Goal: Register for event/course

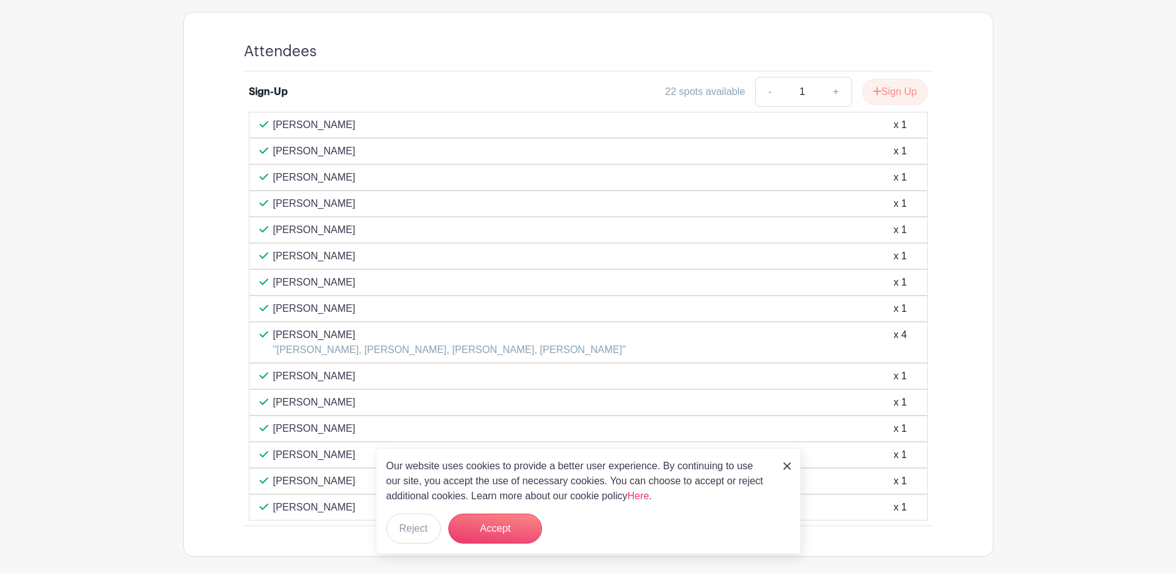
scroll to position [862, 0]
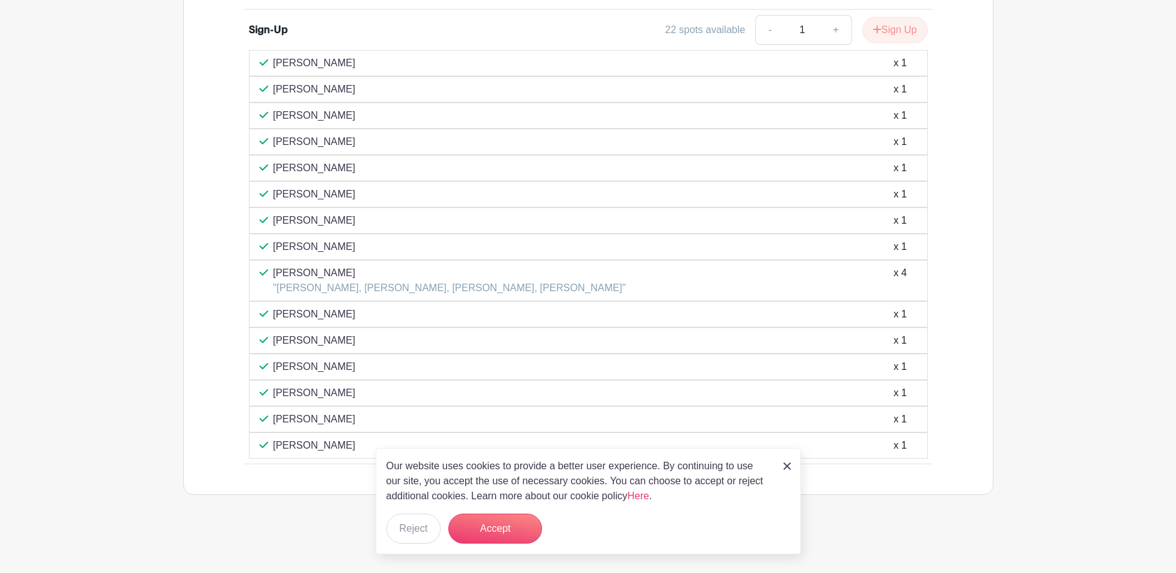
click at [792, 466] on div "Our website uses cookies to provide a better user experience. By continuing to …" at bounding box center [588, 501] width 425 height 106
click at [789, 466] on img at bounding box center [786, 465] width 7 height 7
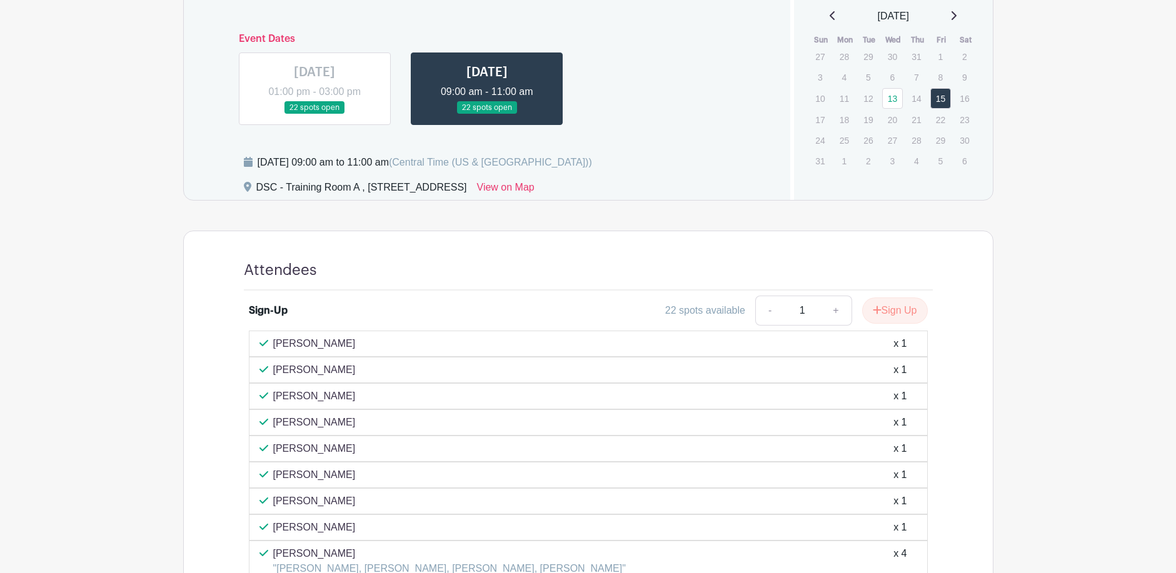
scroll to position [487, 0]
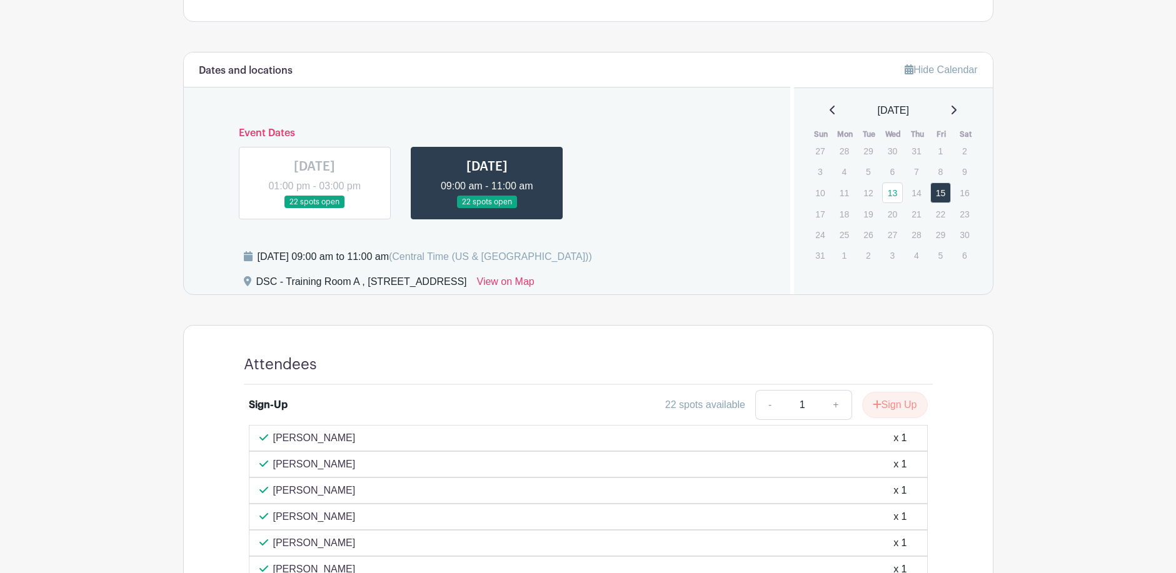
click at [487, 209] on link at bounding box center [487, 209] width 0 height 0
click at [314, 209] on link at bounding box center [314, 209] width 0 height 0
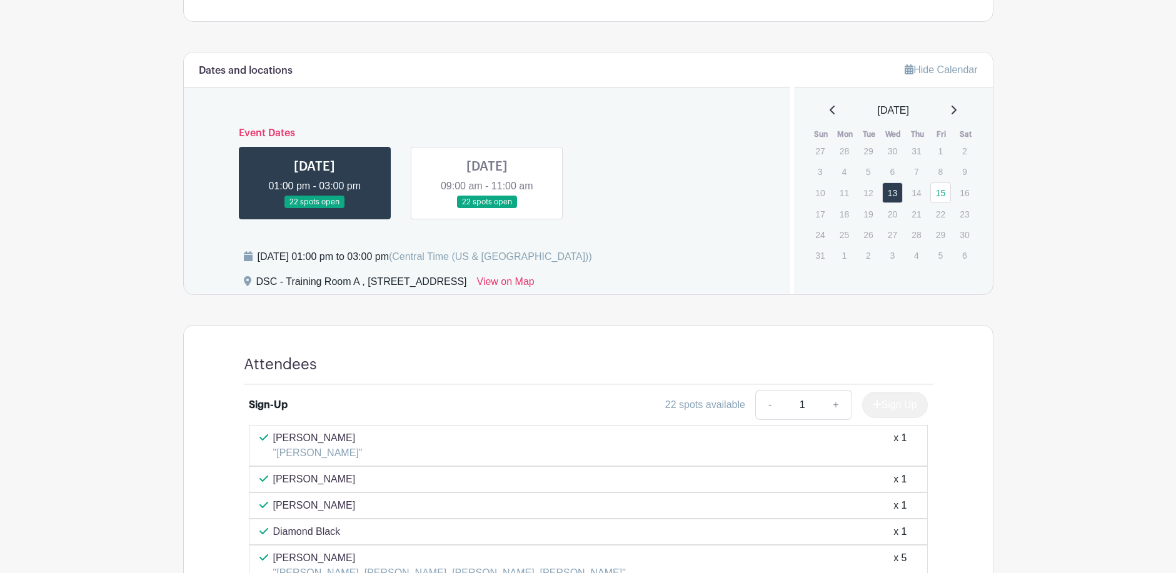
click at [487, 209] on link at bounding box center [487, 209] width 0 height 0
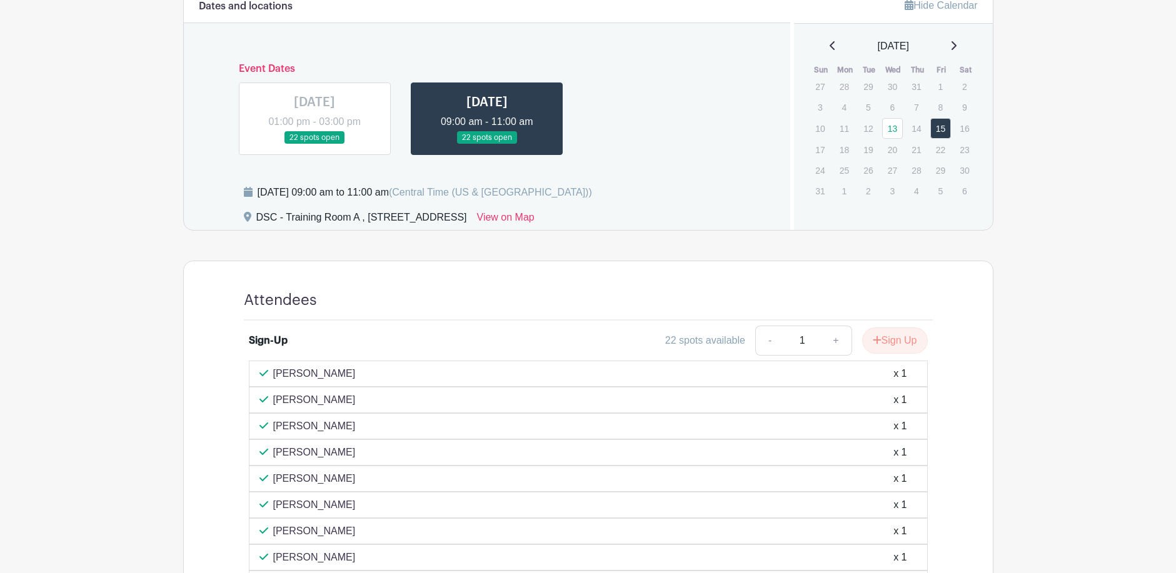
scroll to position [550, 0]
click at [487, 146] on link at bounding box center [487, 146] width 0 height 0
